Goal: Information Seeking & Learning: Learn about a topic

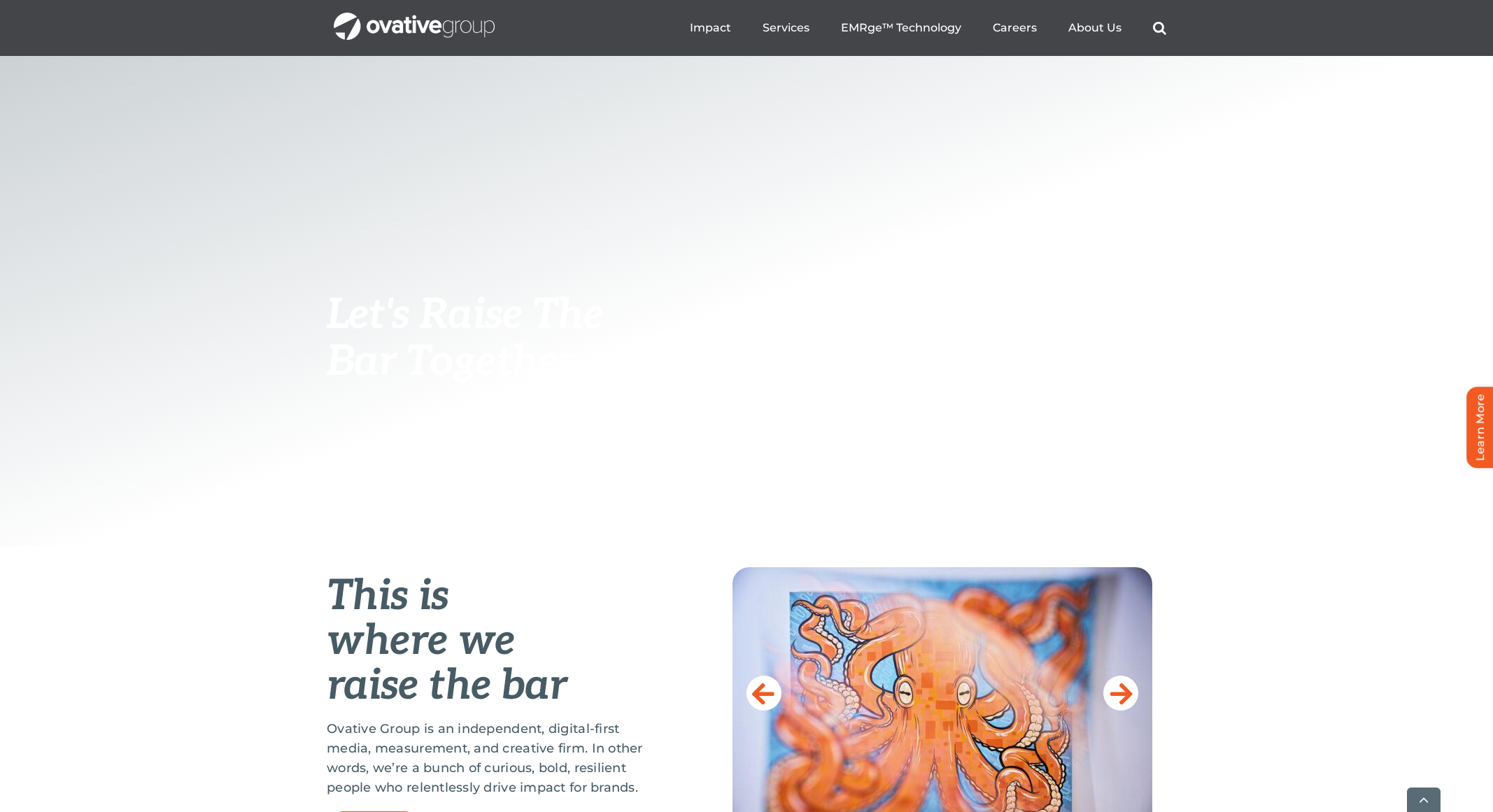
scroll to position [379, 0]
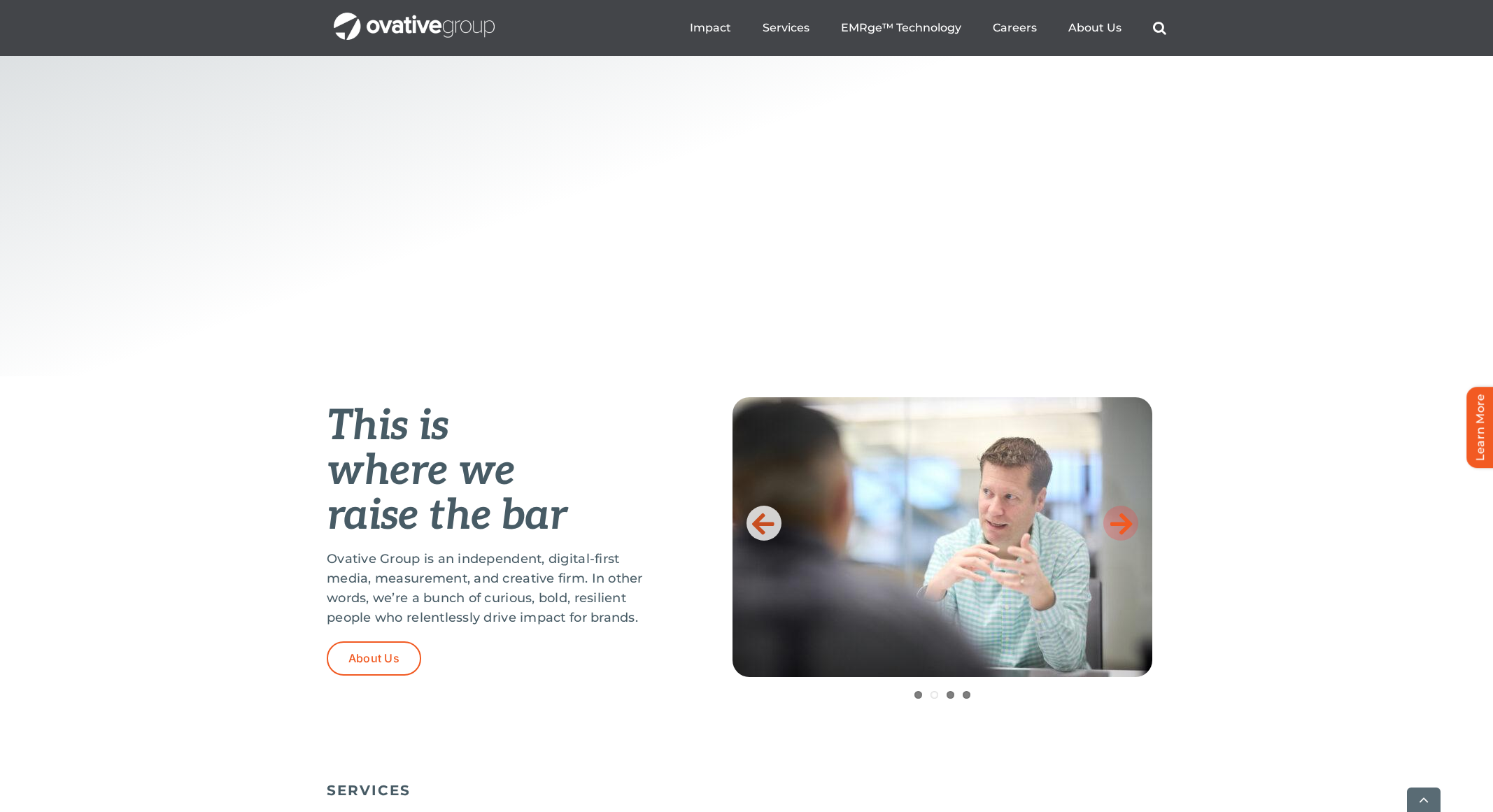
click at [1122, 527] on icon at bounding box center [1121, 523] width 23 height 28
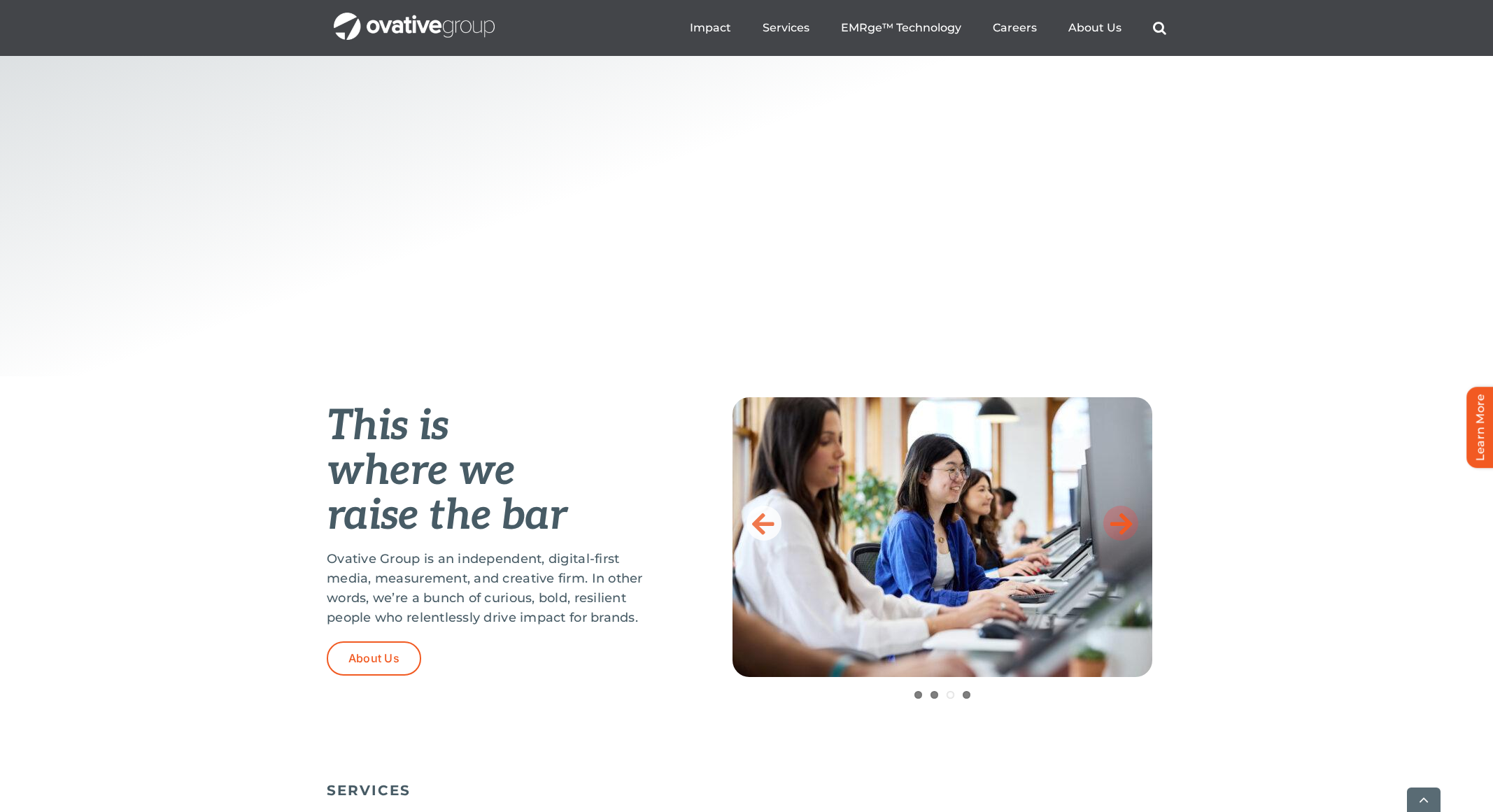
click at [1123, 527] on icon at bounding box center [1121, 523] width 23 height 28
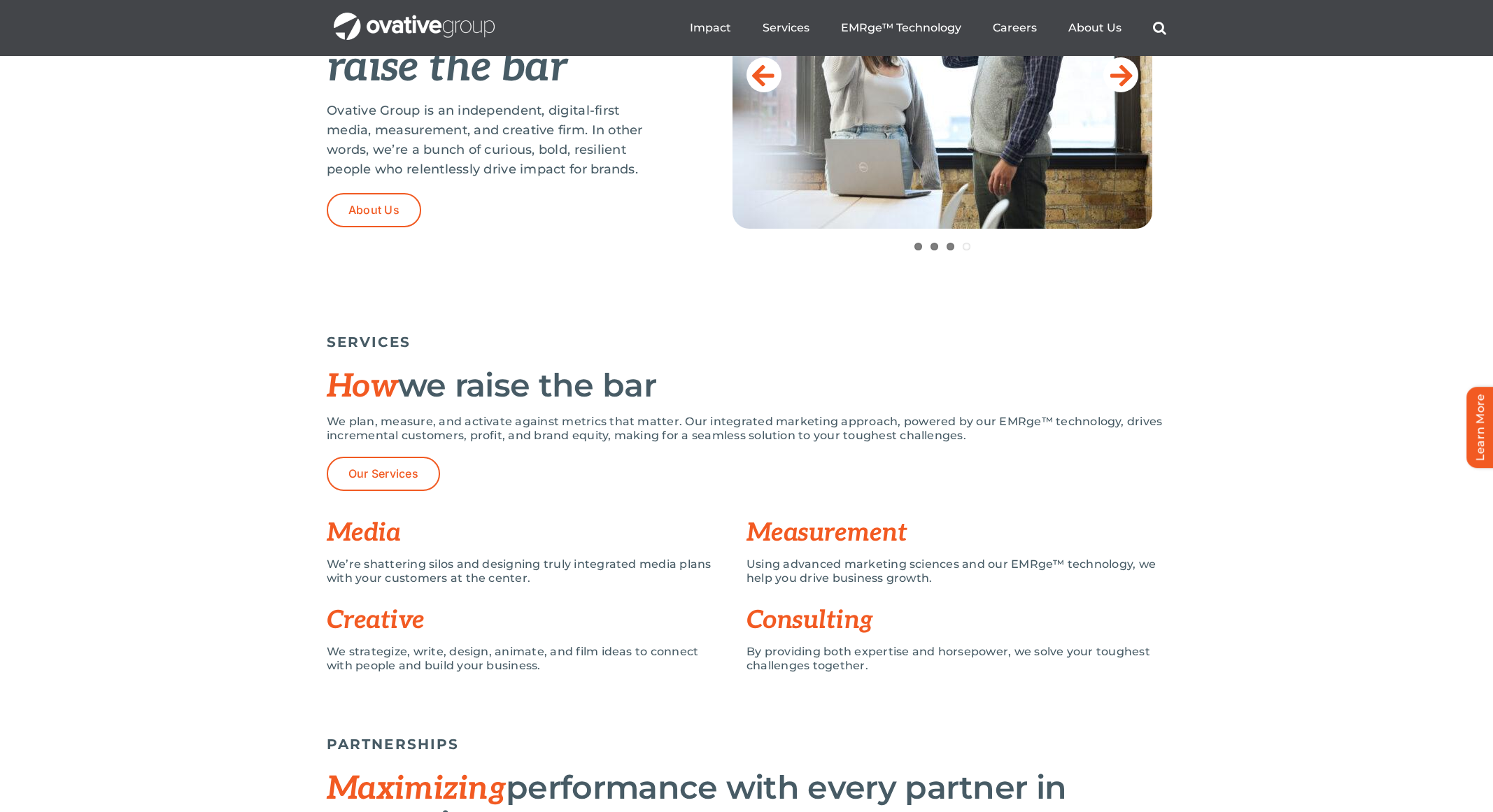
scroll to position [766, 0]
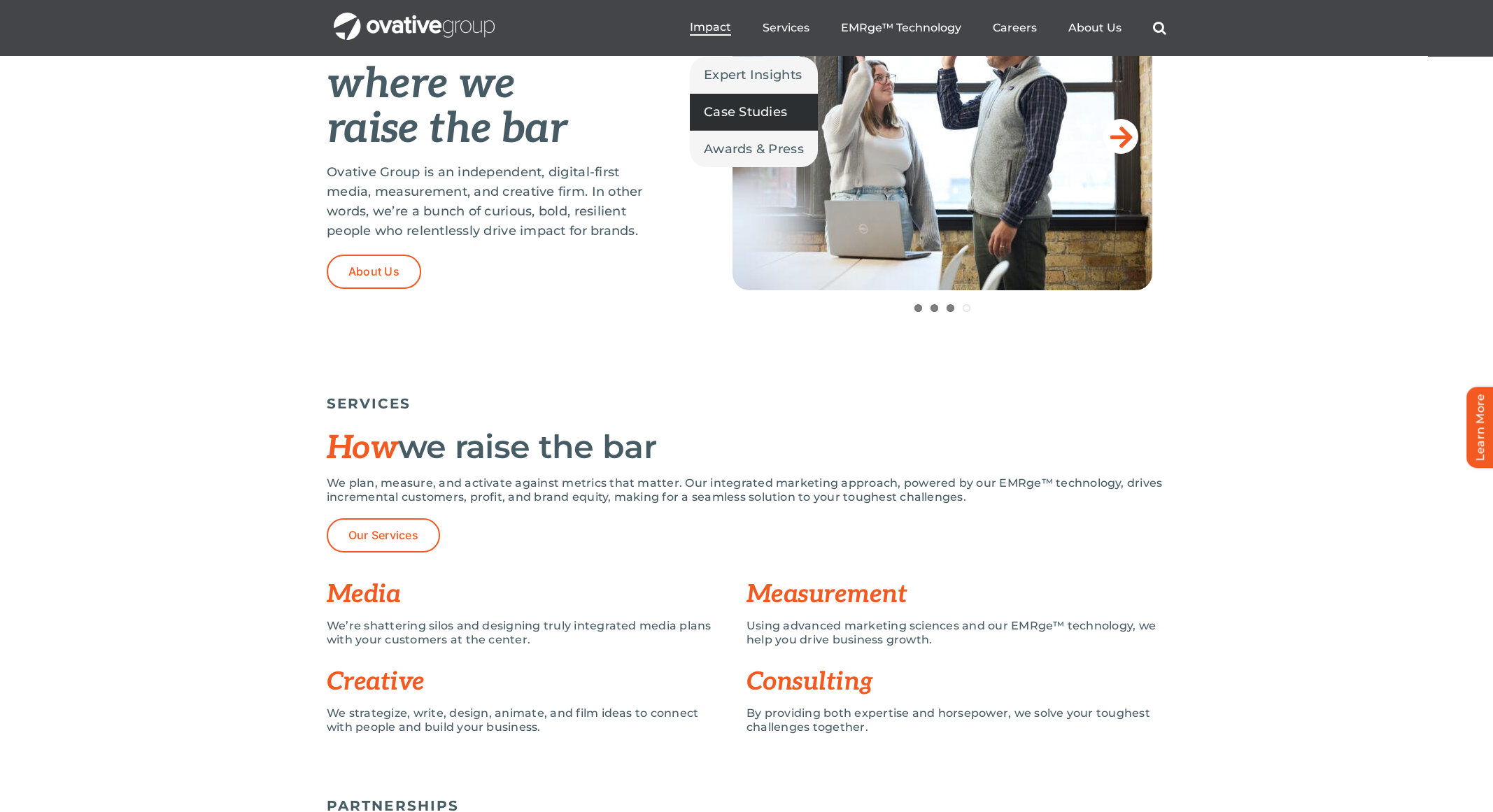
click at [751, 117] on span "Case Studies" at bounding box center [746, 112] width 83 height 20
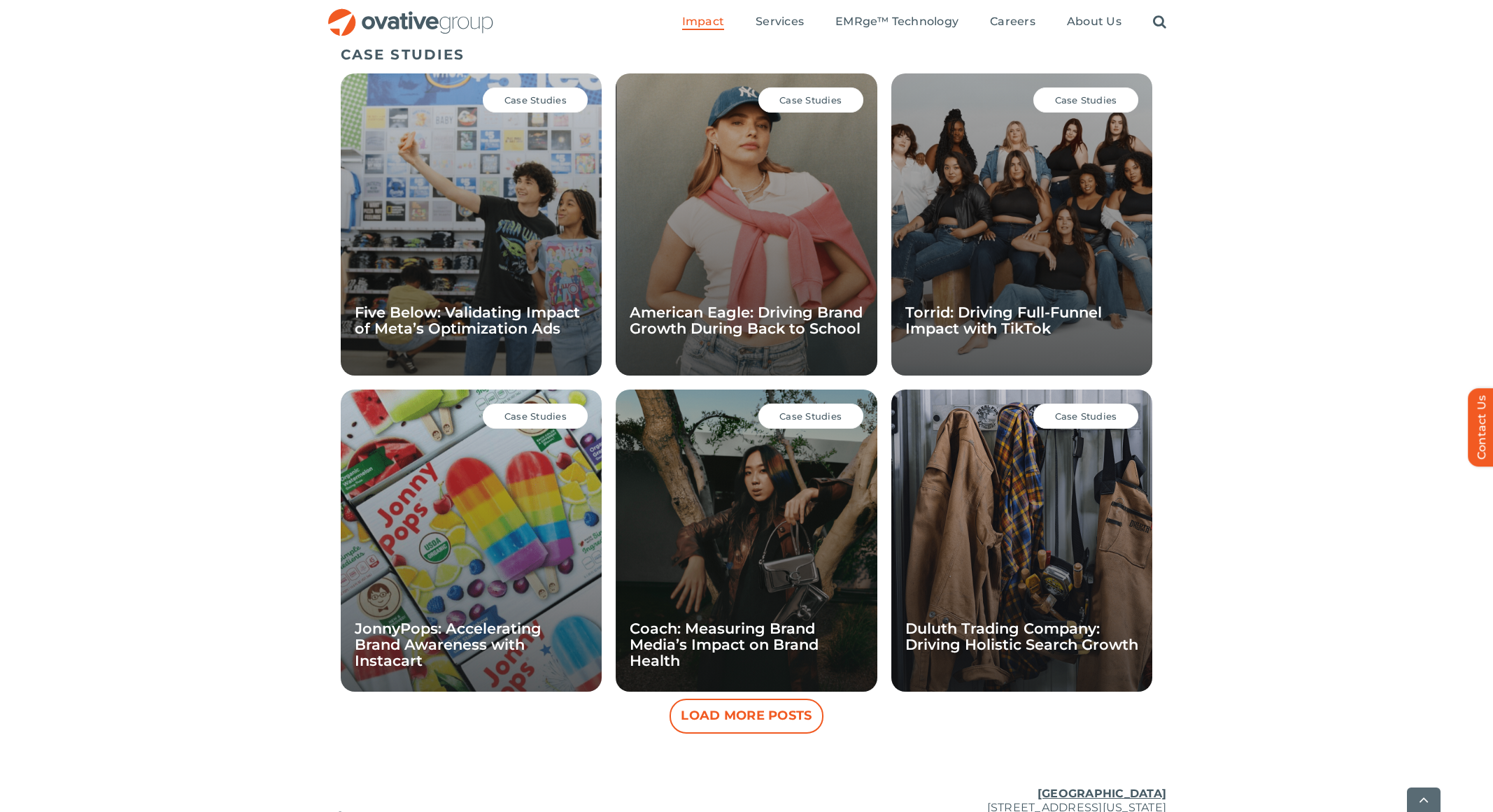
scroll to position [964, 0]
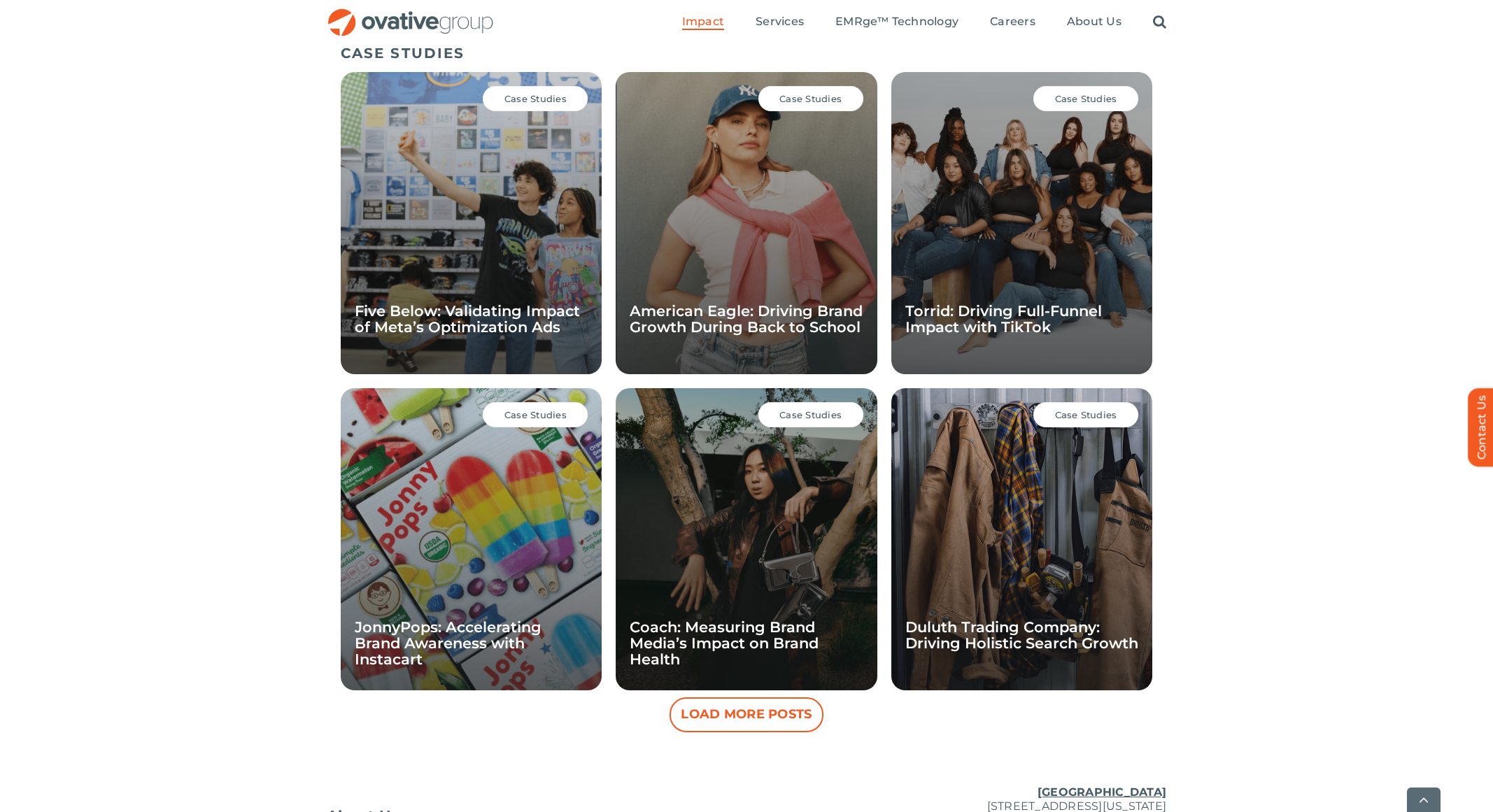
click at [763, 712] on button "Load More Posts" at bounding box center [746, 715] width 154 height 35
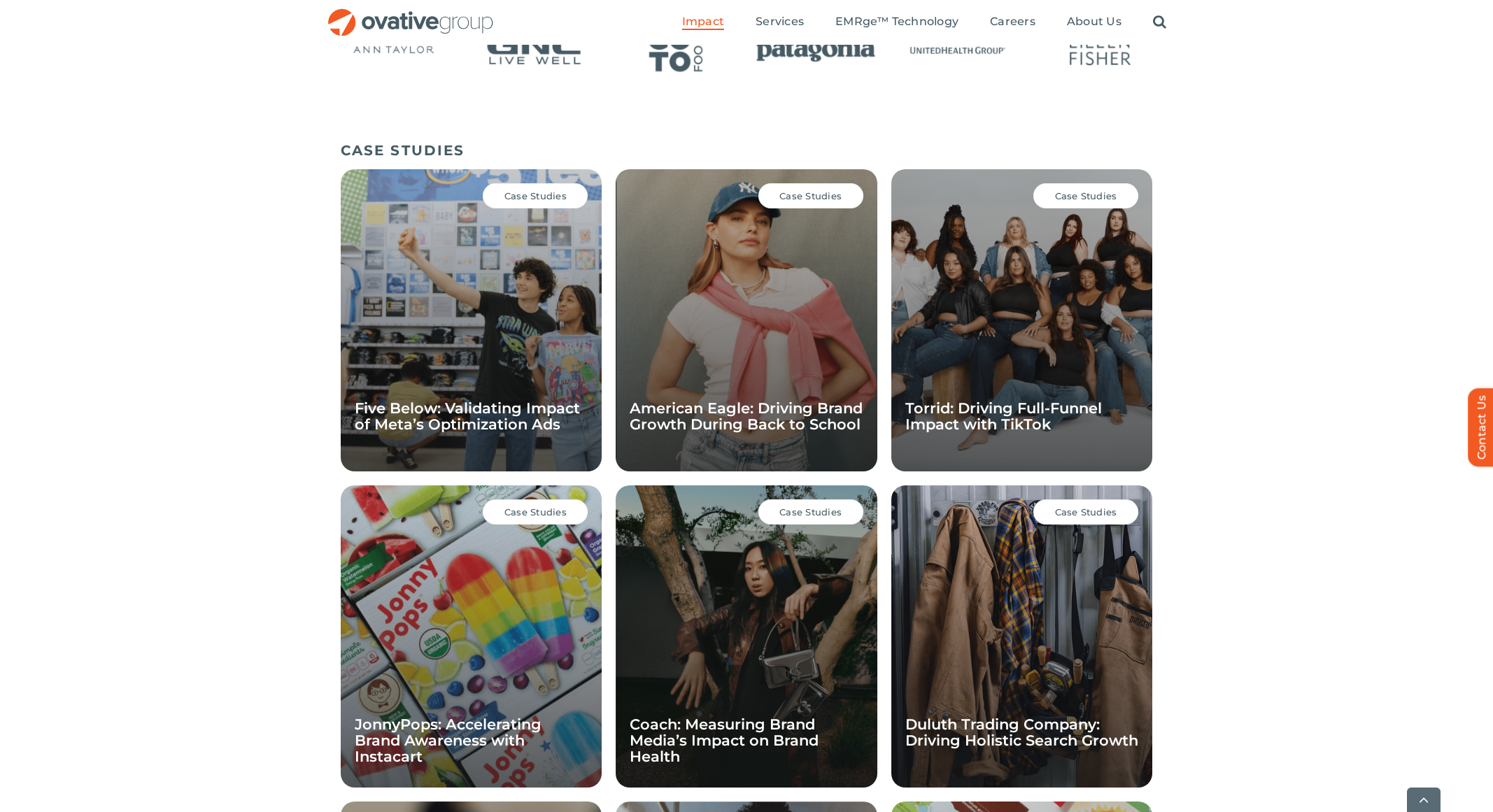
scroll to position [867, 0]
